Goal: Find contact information: Find contact information

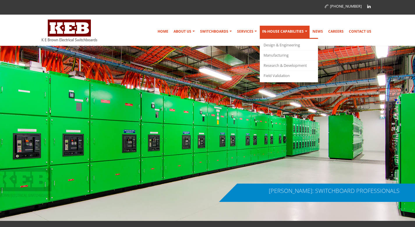
click at [280, 35] on link "In-house Capabilities" at bounding box center [285, 32] width 50 height 13
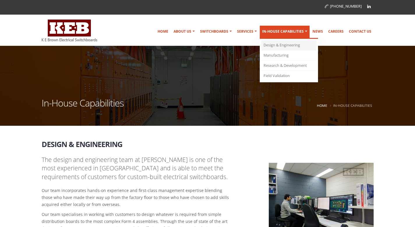
click at [280, 46] on link "Design & Engineering" at bounding box center [288, 45] width 55 height 10
click at [273, 45] on link "Design & Engineering" at bounding box center [288, 45] width 55 height 10
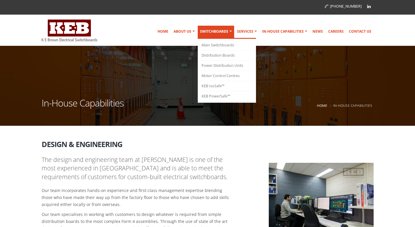
click at [215, 34] on link "Switchboards" at bounding box center [216, 32] width 36 height 13
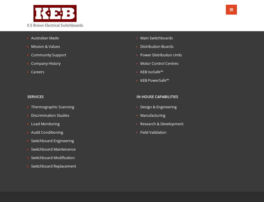
scroll to position [2172, 0]
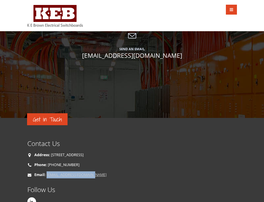
drag, startPoint x: 99, startPoint y: 146, endPoint x: 47, endPoint y: 145, distance: 51.6
click at [47, 171] on p "Email: [EMAIL_ADDRESS][DOMAIN_NAME]" at bounding box center [132, 174] width 210 height 7
copy link "[EMAIL_ADDRESS][DOMAIN_NAME]"
